Goal: Register for event/course

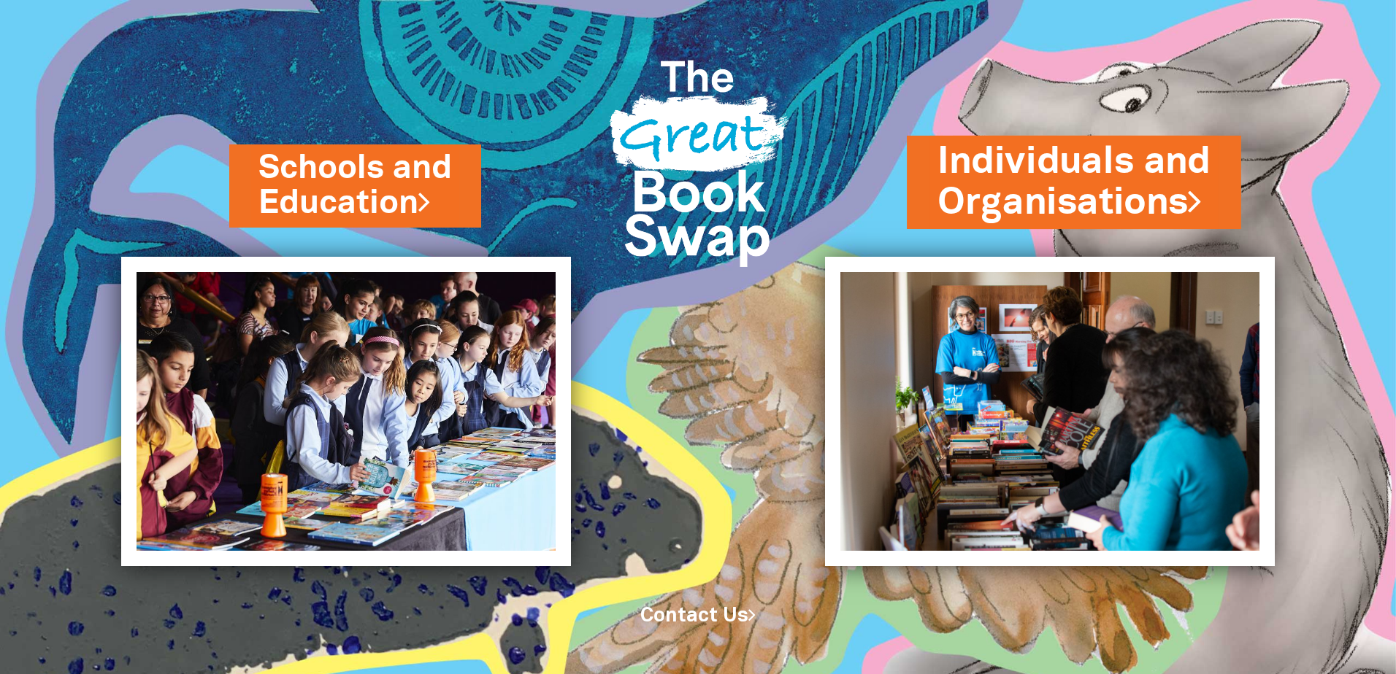
click at [1015, 177] on link "Individuals and Organisations" at bounding box center [1073, 183] width 273 height 92
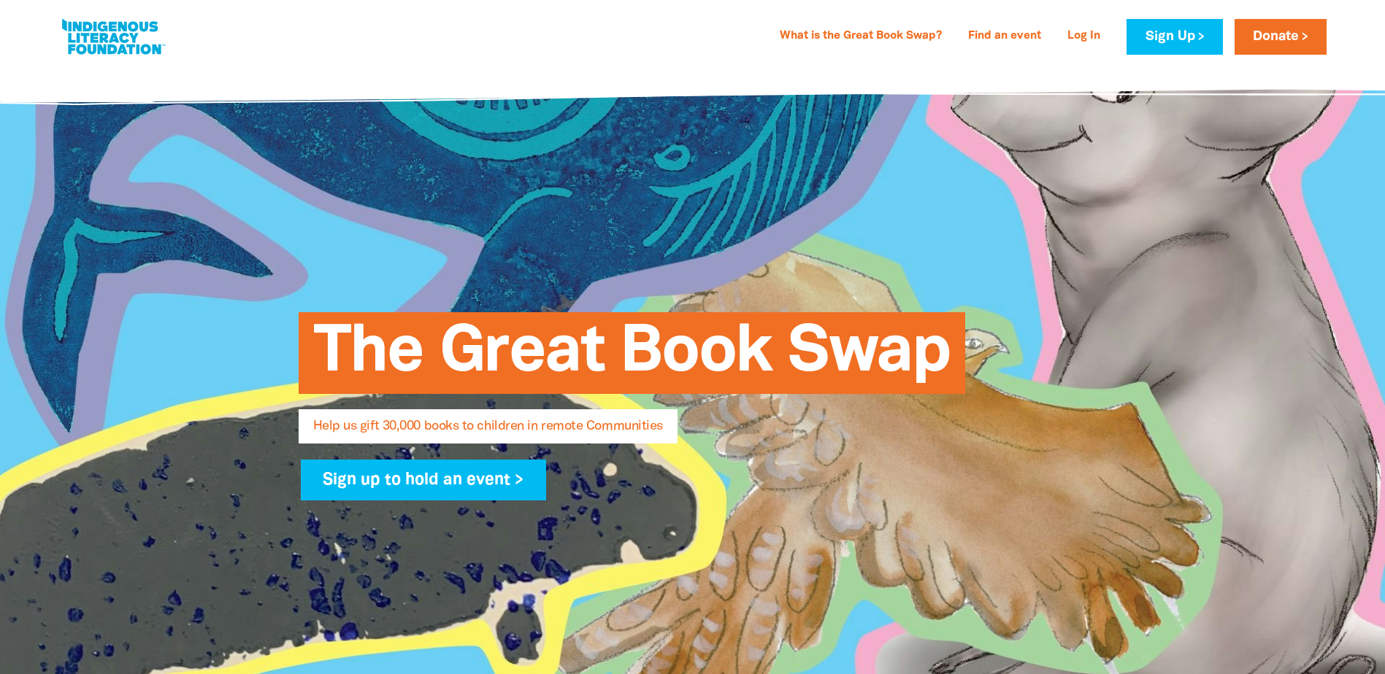
select select "AU"
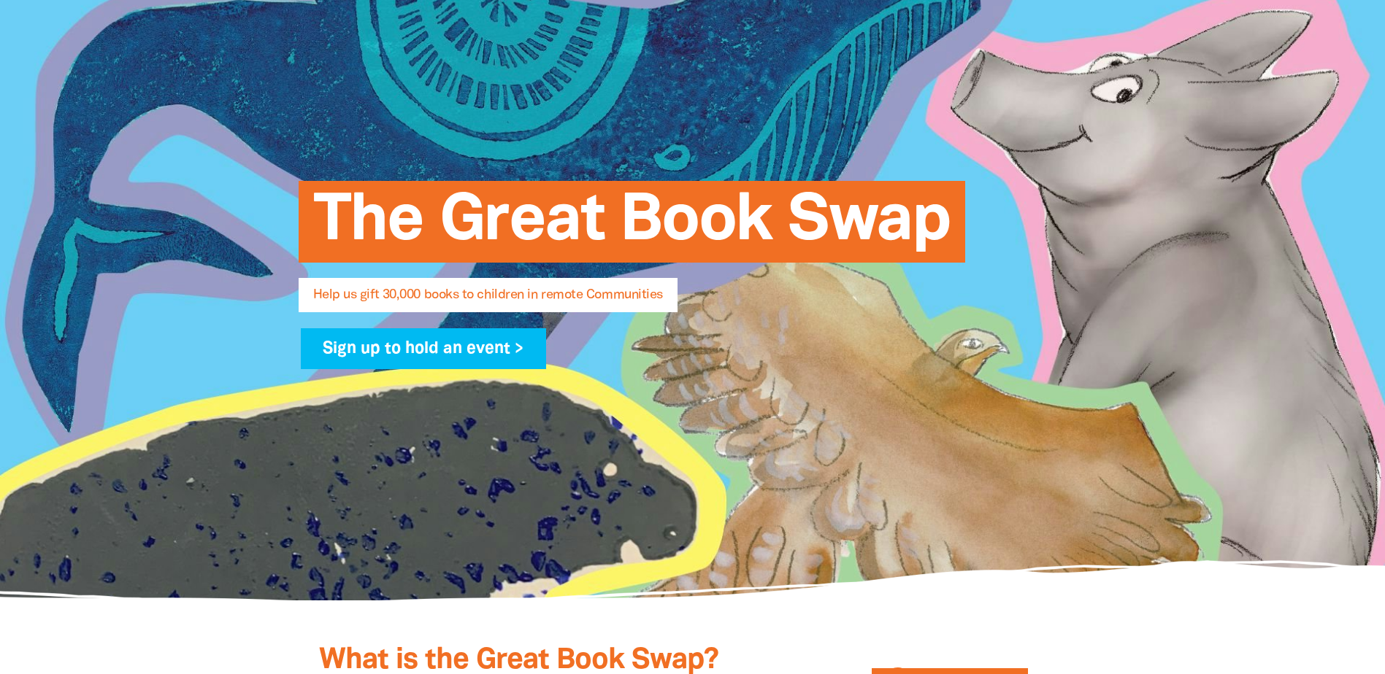
scroll to position [146, 0]
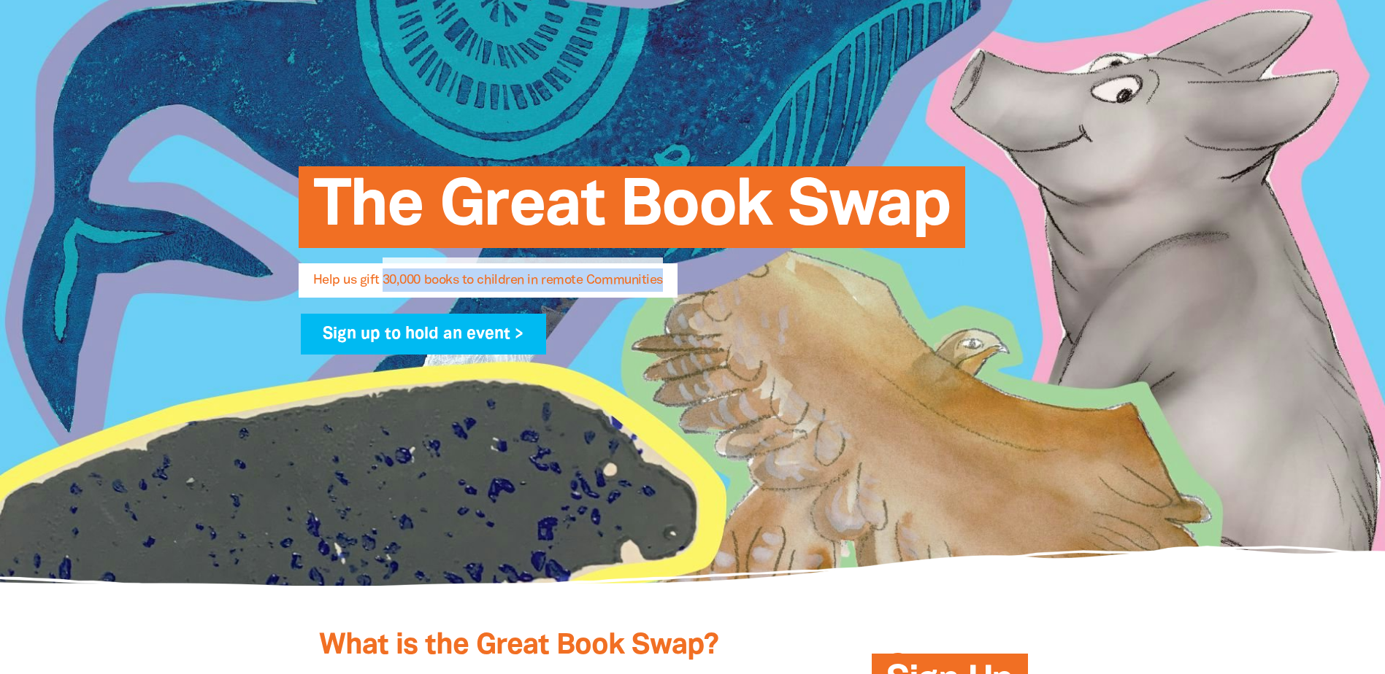
drag, startPoint x: 398, startPoint y: 280, endPoint x: 681, endPoint y: 280, distance: 283.2
click at [681, 280] on h5 "Help us gift 30,000 books to children in remote Communities" at bounding box center [707, 280] width 788 height 23
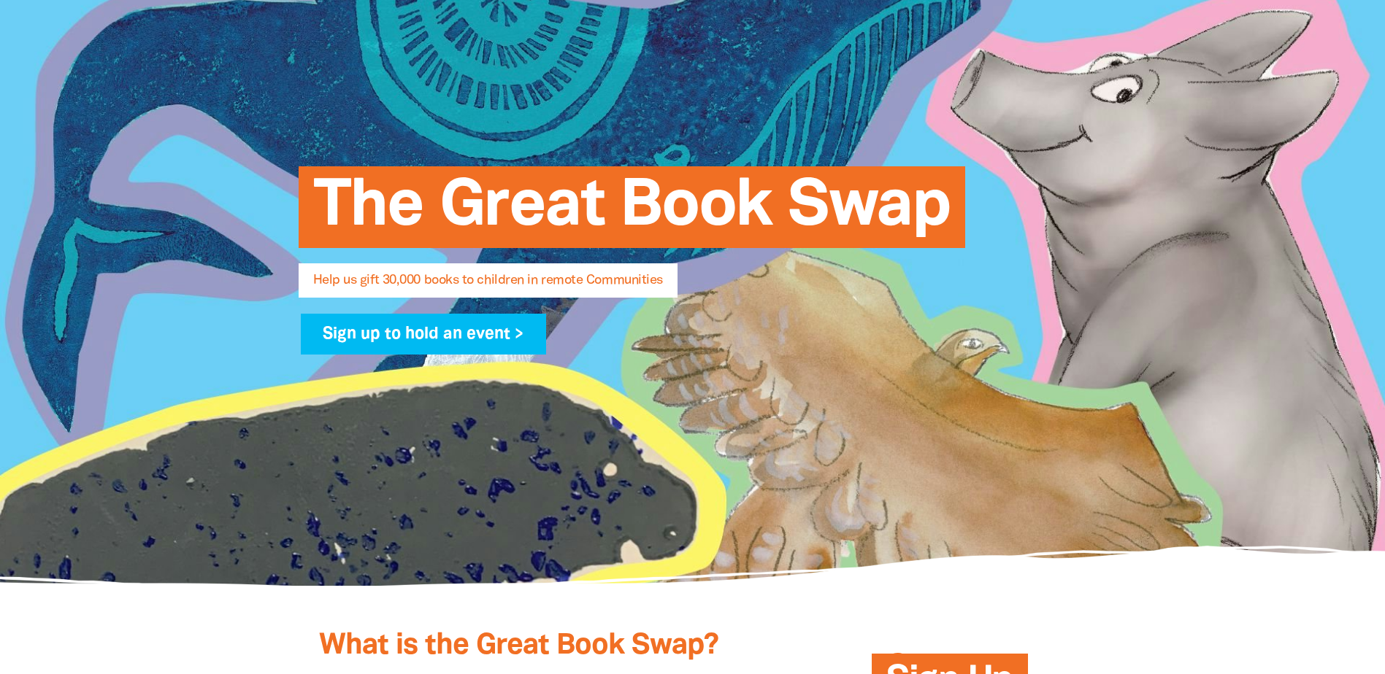
drag, startPoint x: 681, startPoint y: 280, endPoint x: 847, endPoint y: 337, distance: 175.2
click at [847, 337] on div "Sign up to hold an event >" at bounding box center [693, 342] width 800 height 57
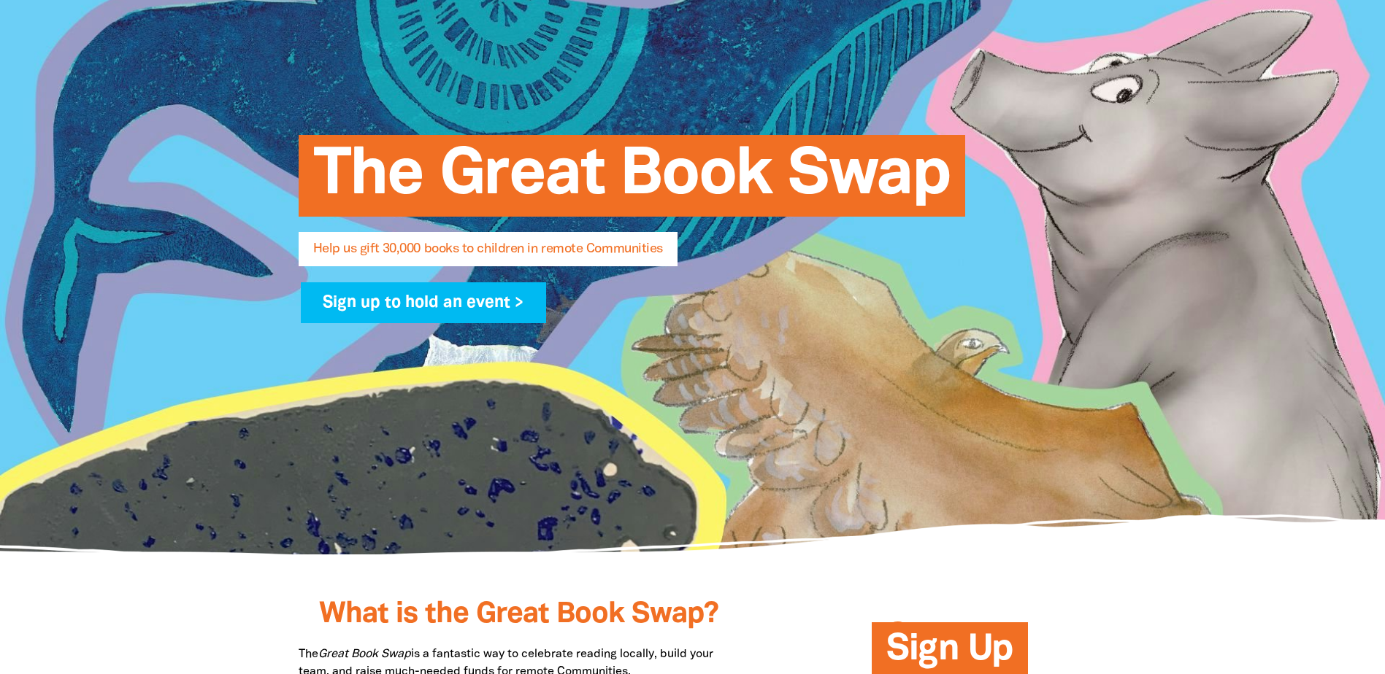
scroll to position [0, 0]
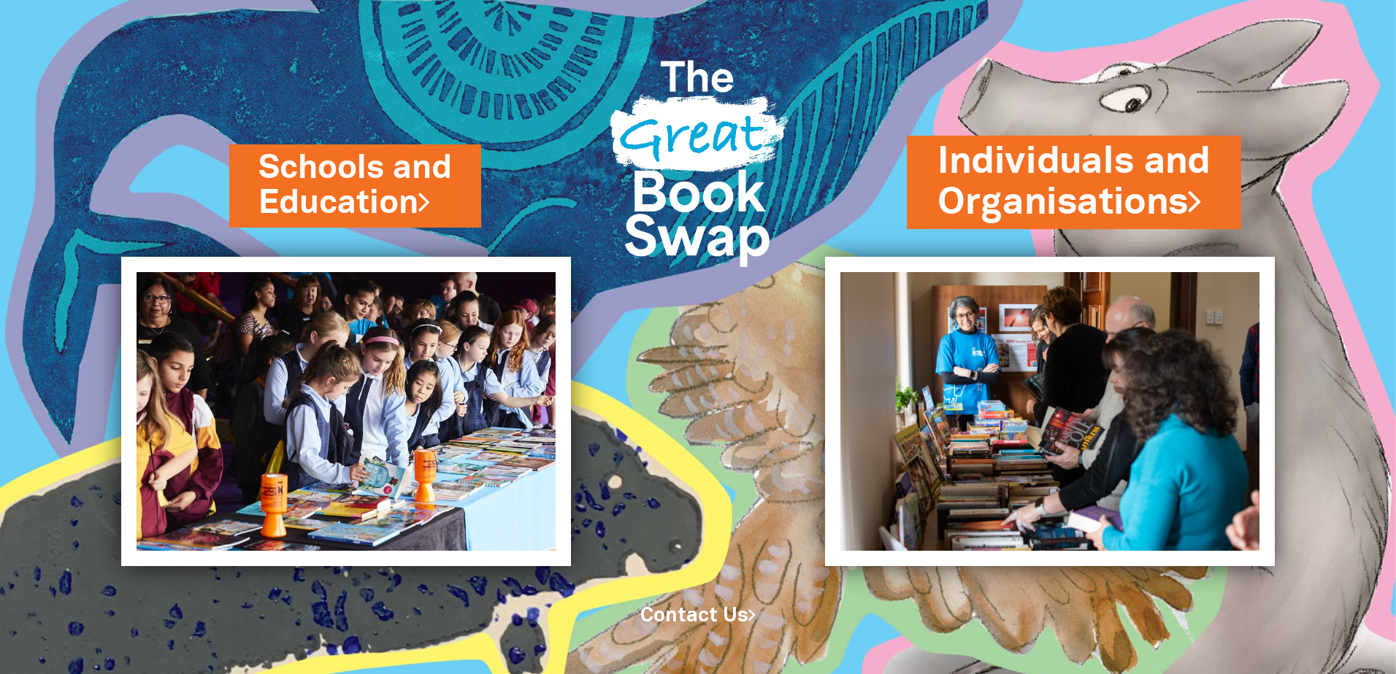
click at [1072, 205] on link "Individuals and Organisations" at bounding box center [1073, 183] width 273 height 92
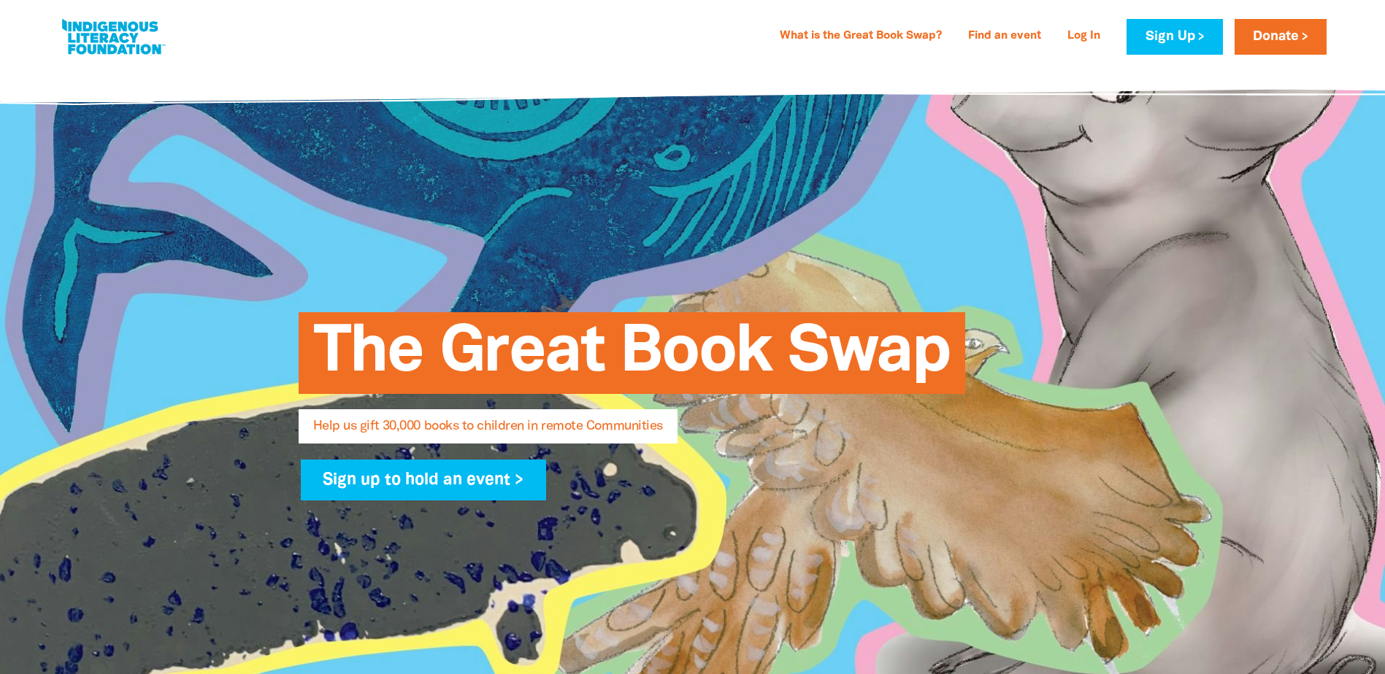
select select "AU"
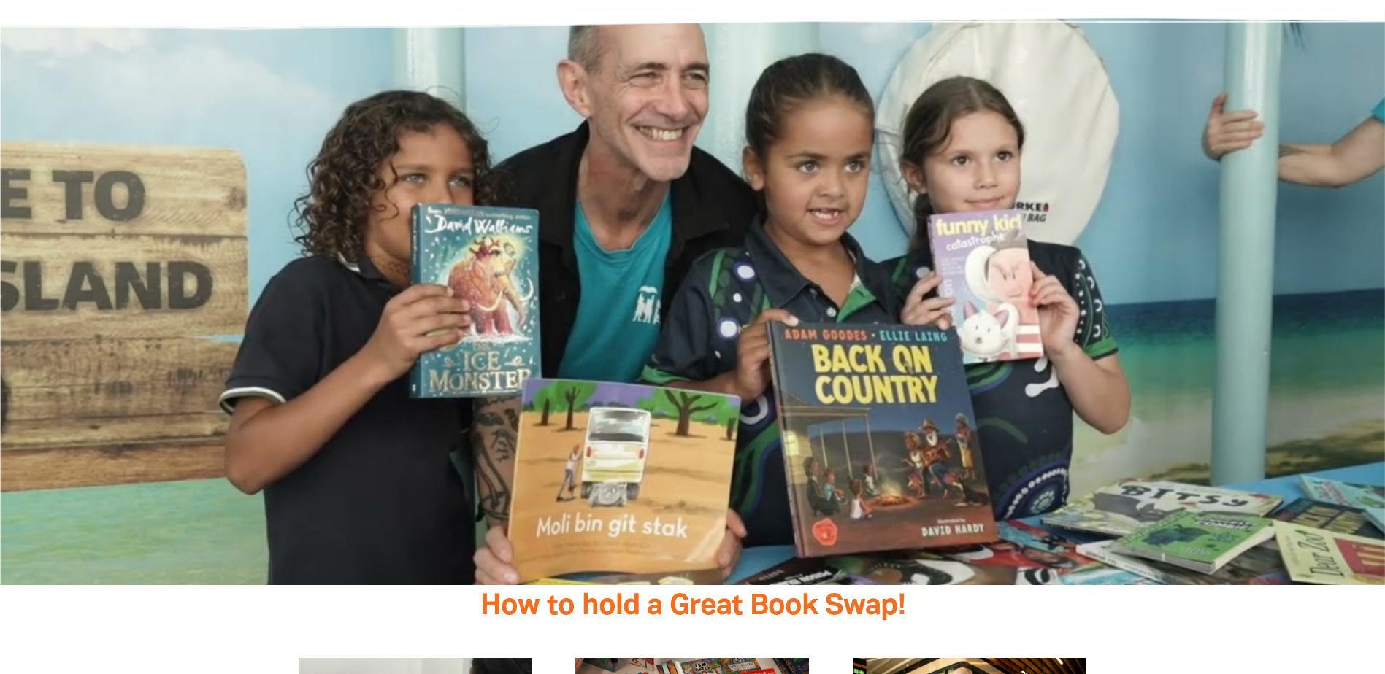
scroll to position [2374, 0]
